Goal: Book appointment/travel/reservation

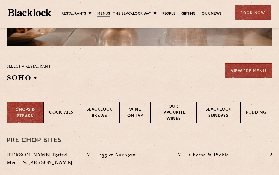
scroll to position [151, 0]
click at [255, 74] on link "View PDF Menu" at bounding box center [248, 70] width 47 height 15
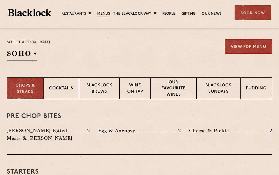
scroll to position [174, 0]
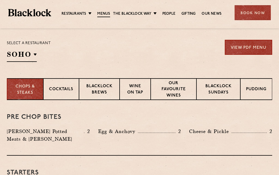
click at [0, 0] on p "Canary Wharf" at bounding box center [0, 0] width 0 height 0
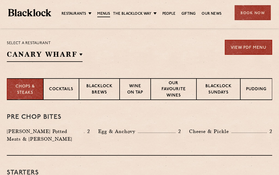
click at [0, 0] on p "Canary Wharf" at bounding box center [0, 0] width 0 height 0
click at [134, 58] on div "Select a restaurant Canary Wharf Soho Birmingham City Shoreditch Covent Garden …" at bounding box center [139, 51] width 265 height 22
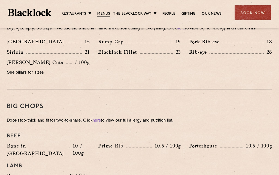
scroll to position [554, 0]
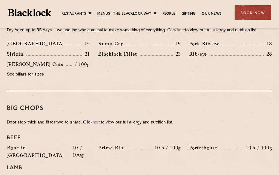
click at [172, 14] on link "People" at bounding box center [168, 13] width 13 height 5
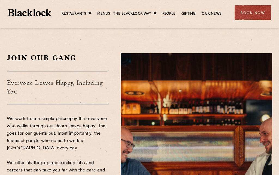
click at [261, 18] on div "Book Now" at bounding box center [253, 12] width 36 height 15
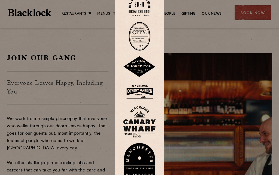
click at [251, 13] on div at bounding box center [139, 87] width 279 height 175
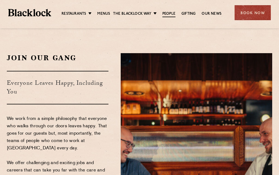
click at [253, 19] on div "Book Now" at bounding box center [253, 12] width 36 height 15
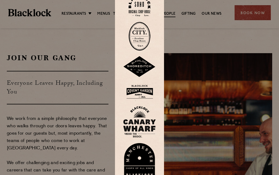
click at [151, 132] on img at bounding box center [139, 122] width 33 height 32
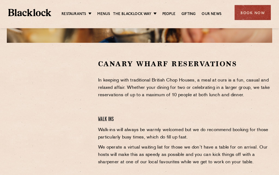
scroll to position [153, 0]
click at [78, 9] on ul "Restaurants Soho City Shoreditch Covent Garden Canary Wharf Manchester Birmingh…" at bounding box center [141, 13] width 181 height 8
click at [0, 0] on link "Canary Wharf" at bounding box center [0, 0] width 0 height 0
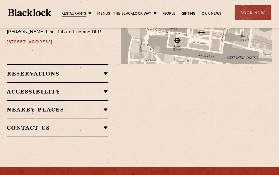
scroll to position [379, 0]
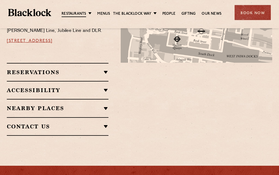
click at [105, 87] on h2 "Accessibility" at bounding box center [58, 90] width 102 height 7
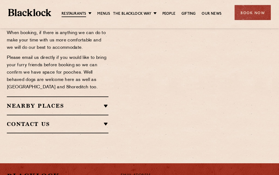
scroll to position [446, 0]
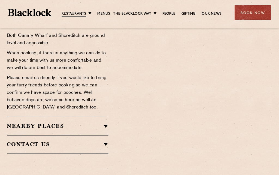
click at [105, 123] on h2 "Nearby Places" at bounding box center [58, 126] width 102 height 7
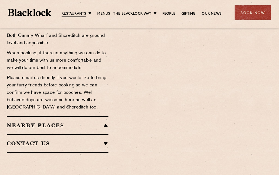
scroll to position [446, 0]
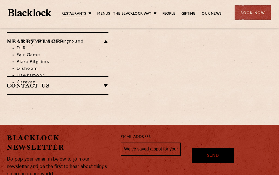
click at [100, 82] on h2 "Contact Us" at bounding box center [58, 85] width 102 height 7
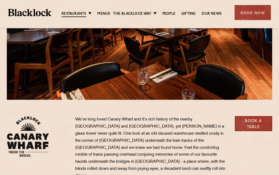
scroll to position [0, 0]
